Goal: Navigation & Orientation: Find specific page/section

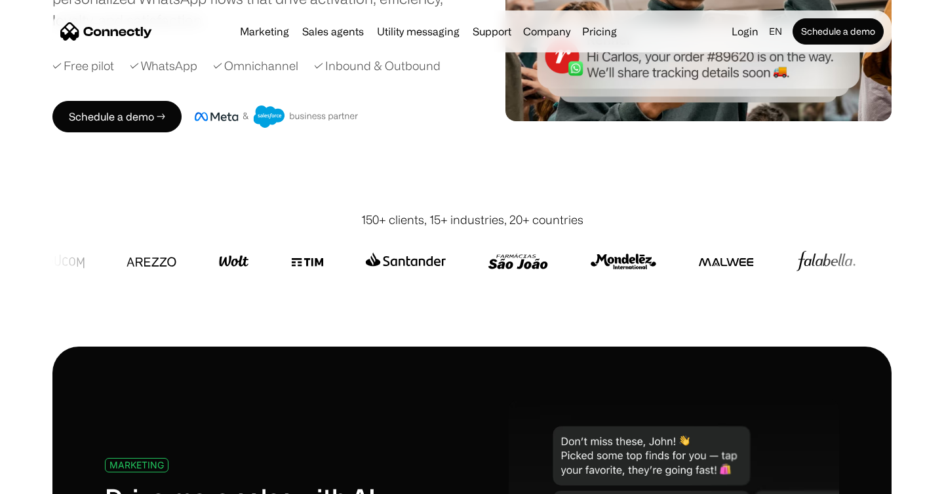
scroll to position [307, 0]
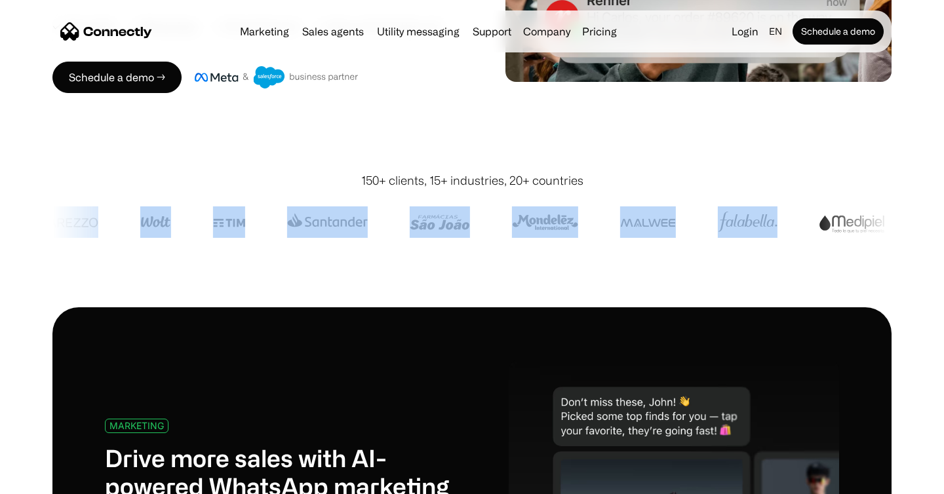
drag, startPoint x: 824, startPoint y: 226, endPoint x: 467, endPoint y: 246, distance: 357.7
click at [467, 246] on div at bounding box center [471, 222] width 839 height 66
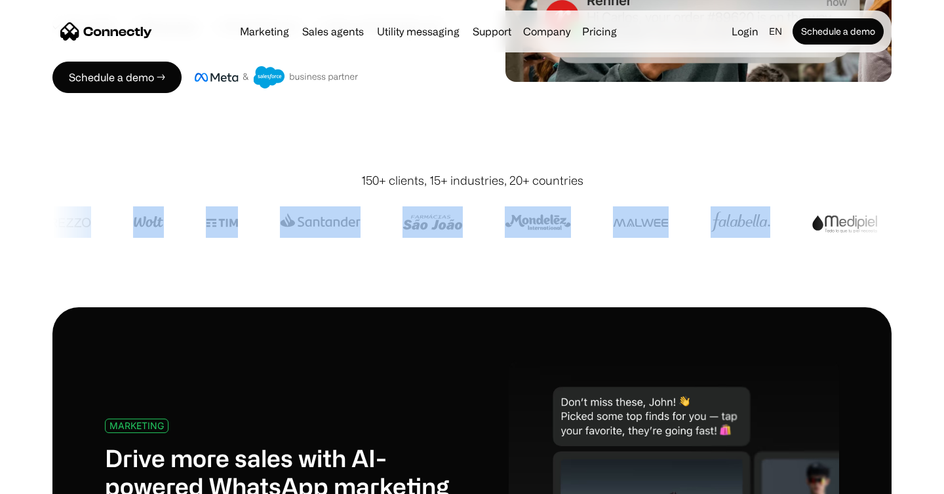
click at [467, 246] on div at bounding box center [471, 222] width 839 height 66
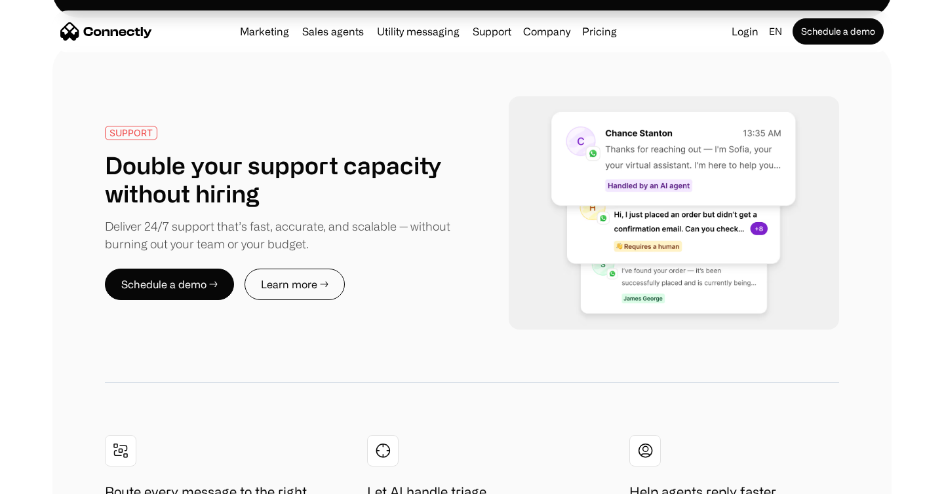
scroll to position [1999, 0]
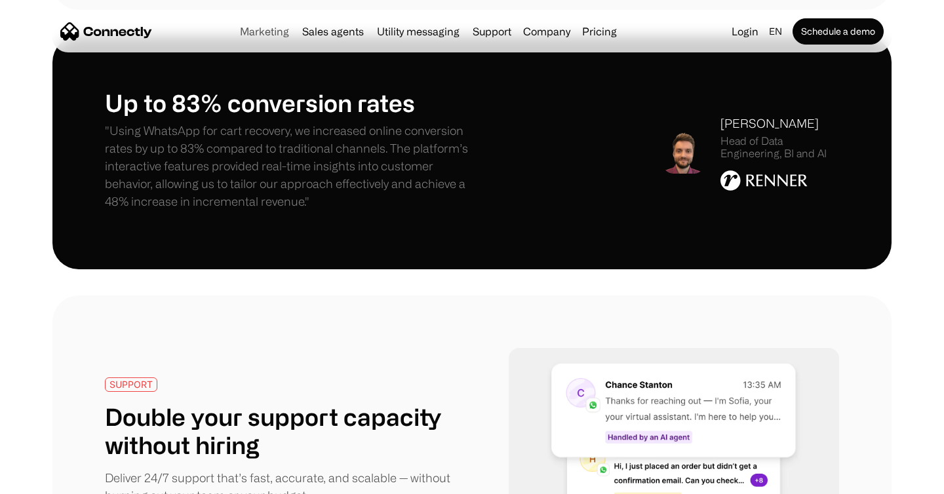
click at [261, 28] on link "Marketing" at bounding box center [265, 31] width 60 height 10
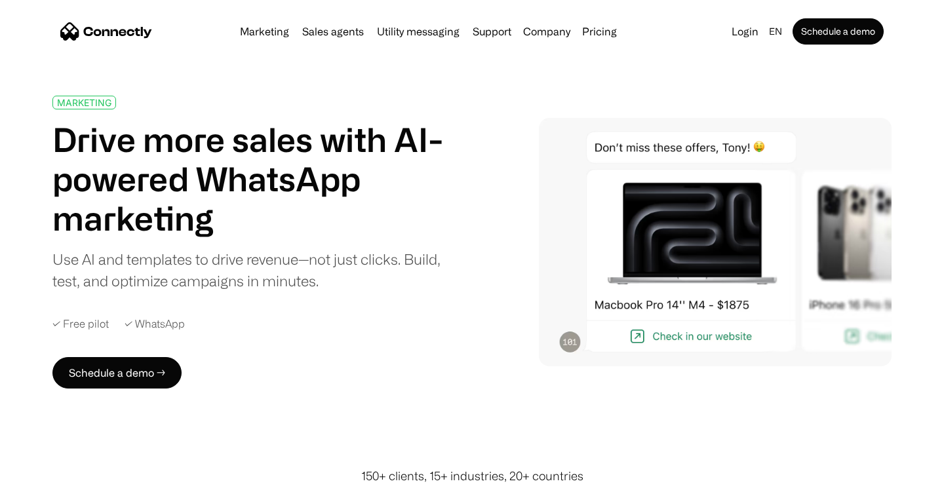
scroll to position [10, 0]
click at [708, 217] on img at bounding box center [715, 241] width 353 height 248
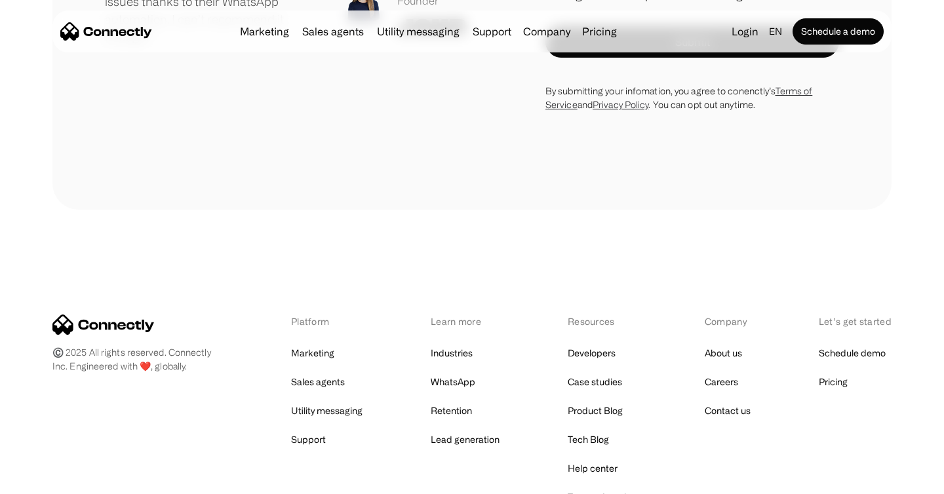
scroll to position [4758, 0]
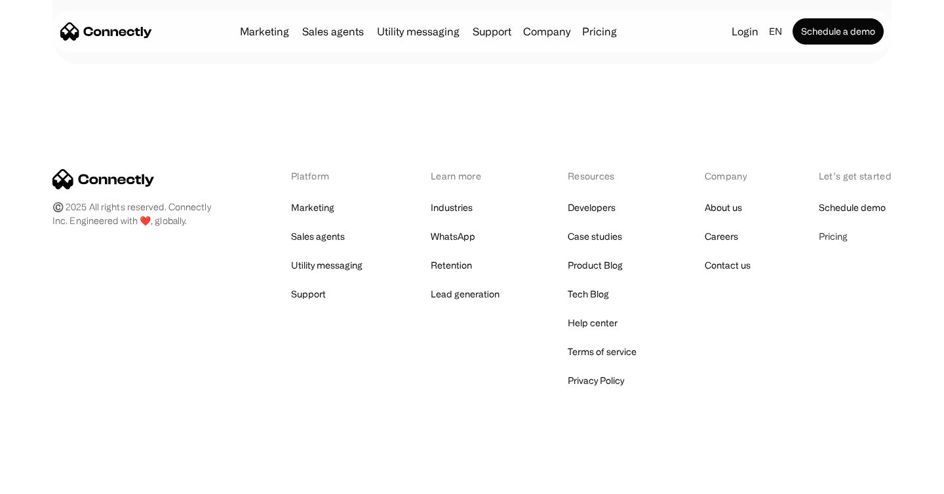
click at [843, 241] on link "Pricing" at bounding box center [832, 236] width 29 height 18
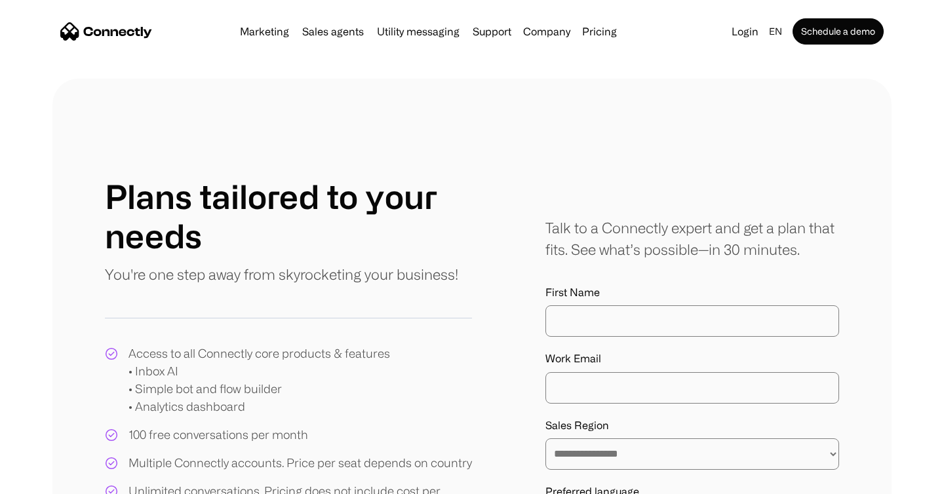
click at [107, 26] on img "home" at bounding box center [106, 31] width 92 height 18
